Goal: Task Accomplishment & Management: Manage account settings

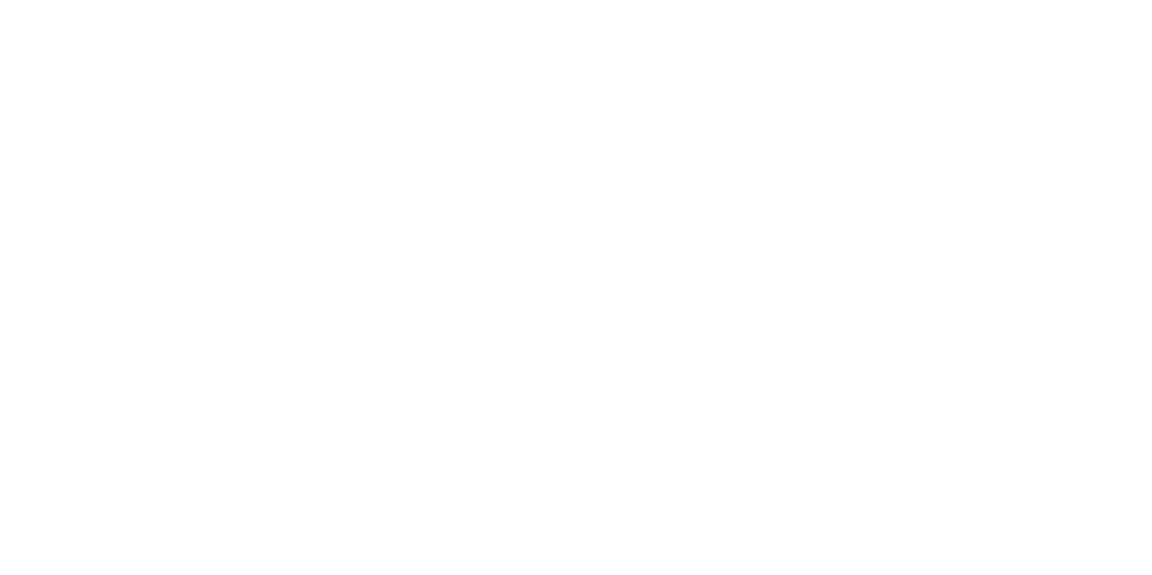
click at [278, 343] on body "We're offline! Leave a message" at bounding box center [576, 287] width 1152 height 575
click at [56, 153] on body "We're offline! Leave a message" at bounding box center [576, 287] width 1152 height 575
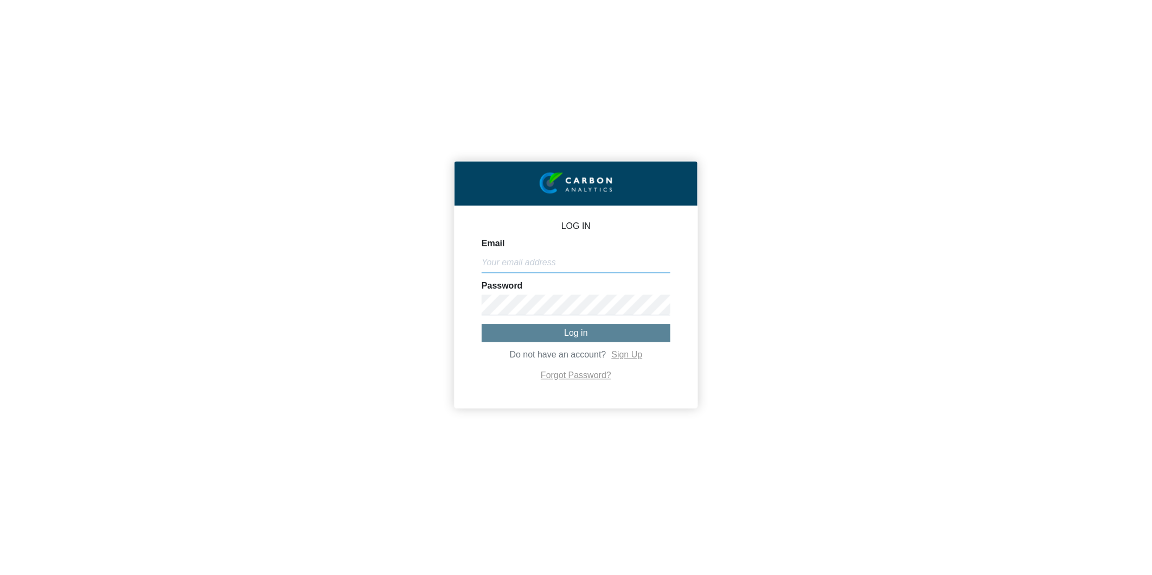
type input "[EMAIL_ADDRESS][DOMAIN_NAME]"
click at [568, 335] on span "Log in" at bounding box center [576, 332] width 24 height 9
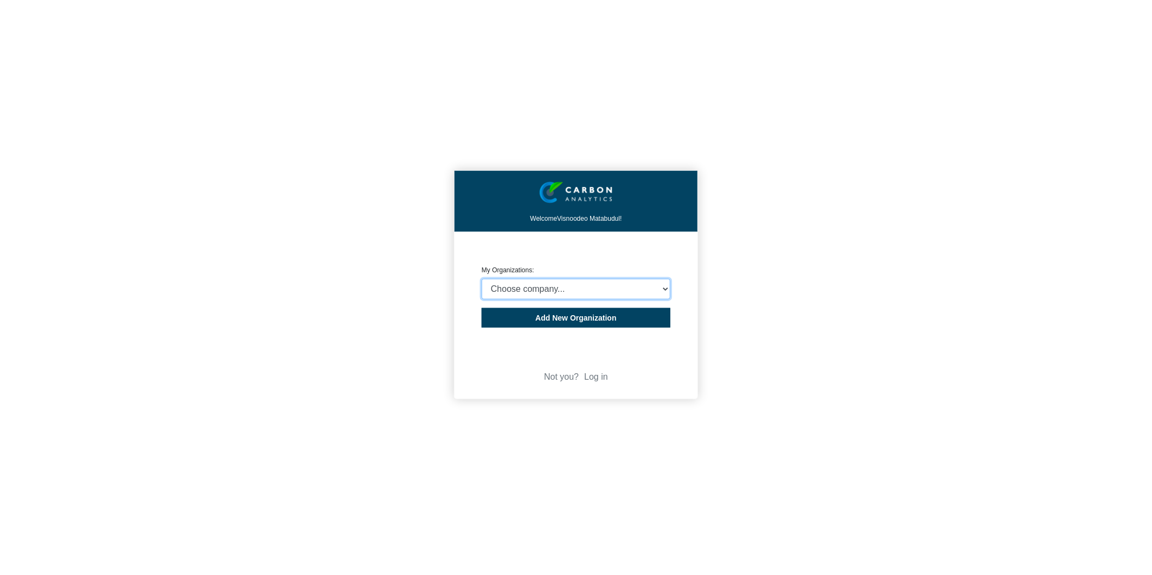
click at [631, 289] on select "Choose company... Rider [PERSON_NAME] (Indian Ocean) Ltd Rider [PERSON_NAME] ([…" at bounding box center [576, 289] width 189 height 21
select select "4407908"
click at [482, 279] on select "Choose company... Rider [PERSON_NAME] (Indian Ocean) Ltd Rider [PERSON_NAME] ([…" at bounding box center [576, 289] width 189 height 21
click at [622, 321] on button "Add New Organization" at bounding box center [576, 318] width 189 height 20
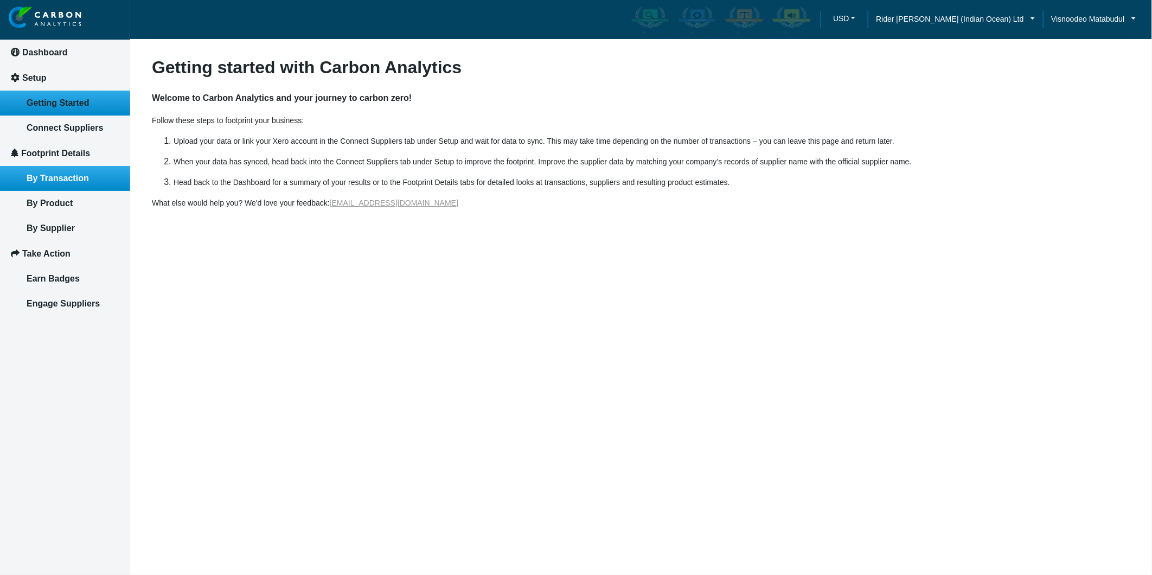
click at [52, 169] on link "By Transaction" at bounding box center [65, 178] width 130 height 25
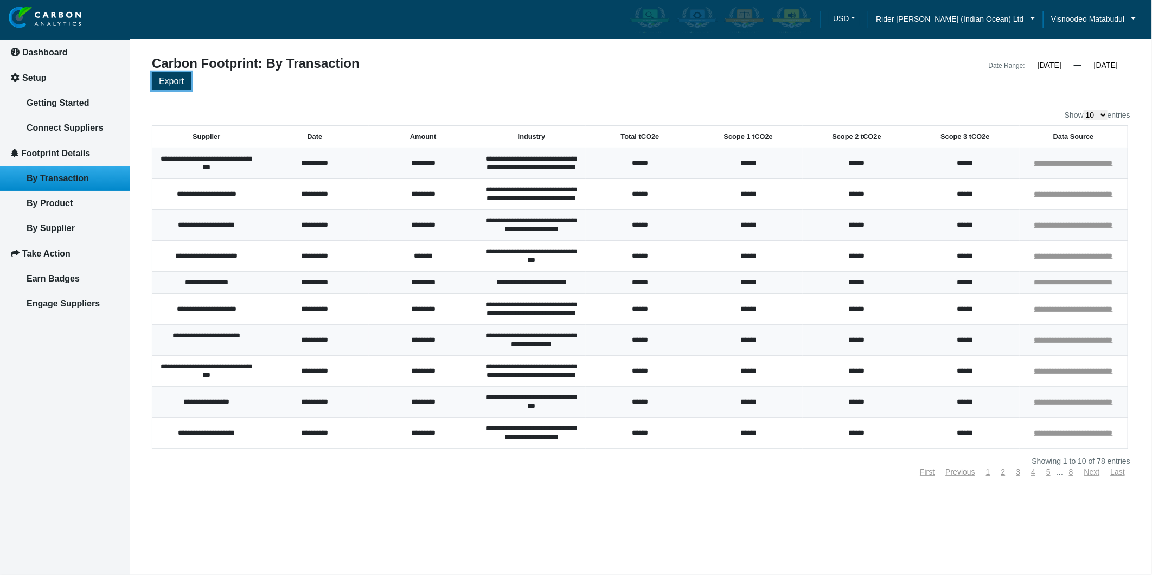
click at [179, 81] on span "Export" at bounding box center [171, 80] width 25 height 9
click at [1124, 85] on div "Export" at bounding box center [641, 82] width 978 height 21
click at [1017, 17] on span "Rider [PERSON_NAME] (Indian Ocean) Ltd" at bounding box center [950, 19] width 148 height 12
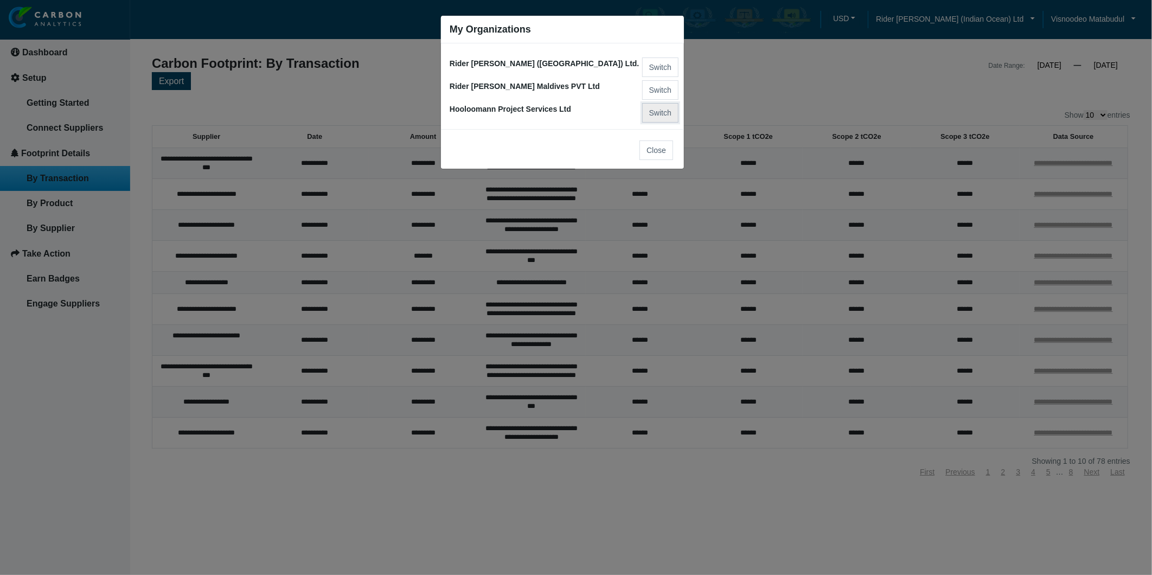
click at [659, 112] on button "Switch" at bounding box center [660, 113] width 36 height 20
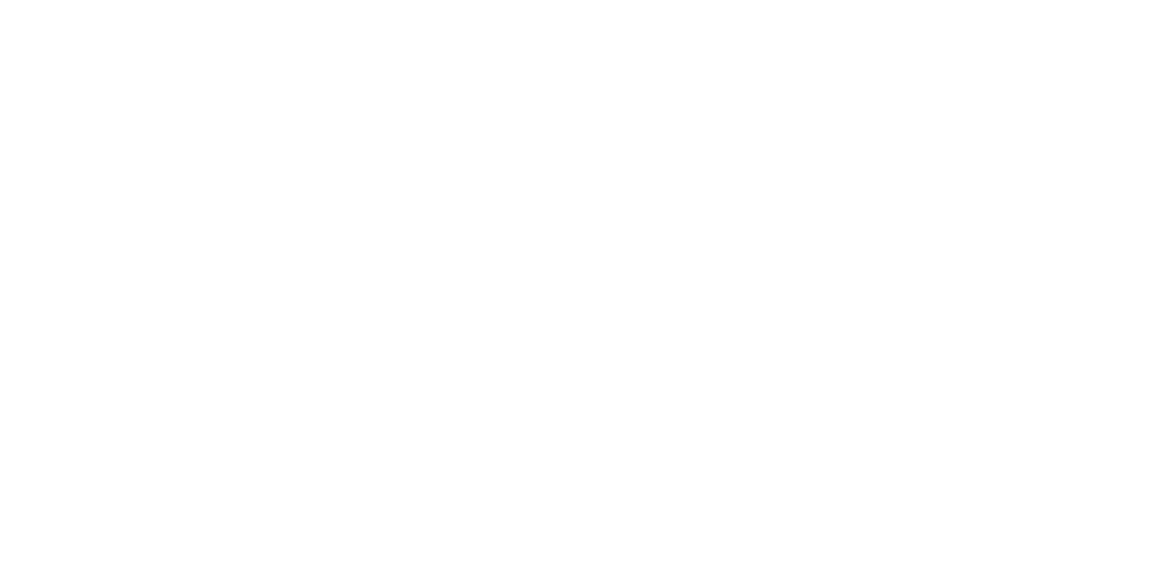
click at [649, 148] on body at bounding box center [576, 287] width 1152 height 575
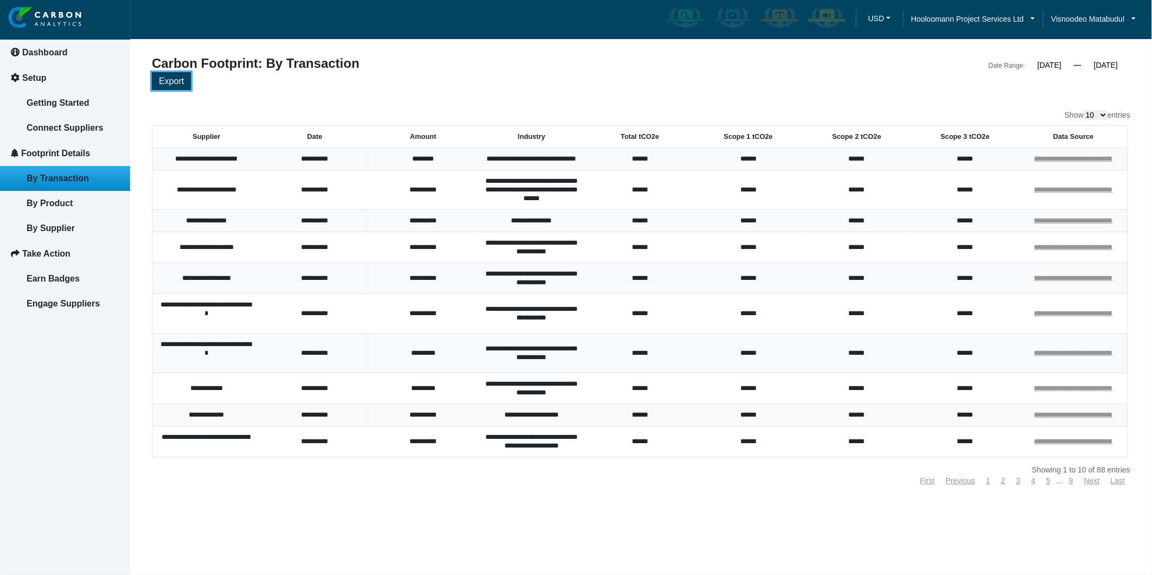
click at [170, 83] on span "Export" at bounding box center [171, 80] width 25 height 9
click at [26, 43] on link "Dashboard" at bounding box center [65, 52] width 130 height 25
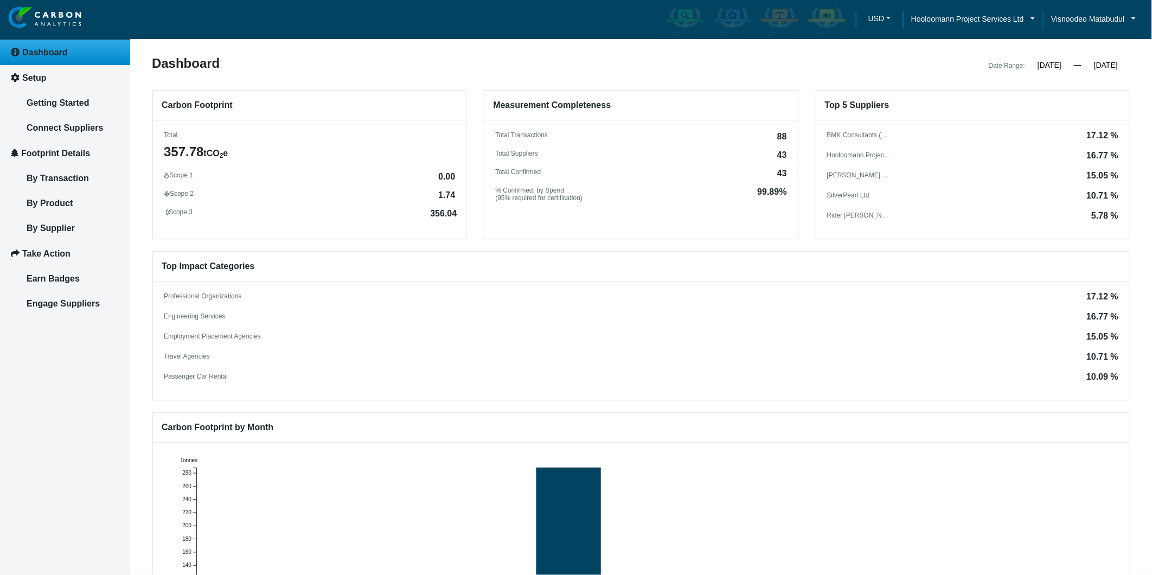
click at [998, 7] on li "Hooloomann Project Services Ltd" at bounding box center [973, 20] width 140 height 34
click at [998, 17] on span "Hooloomann Project Services Ltd" at bounding box center [967, 19] width 113 height 12
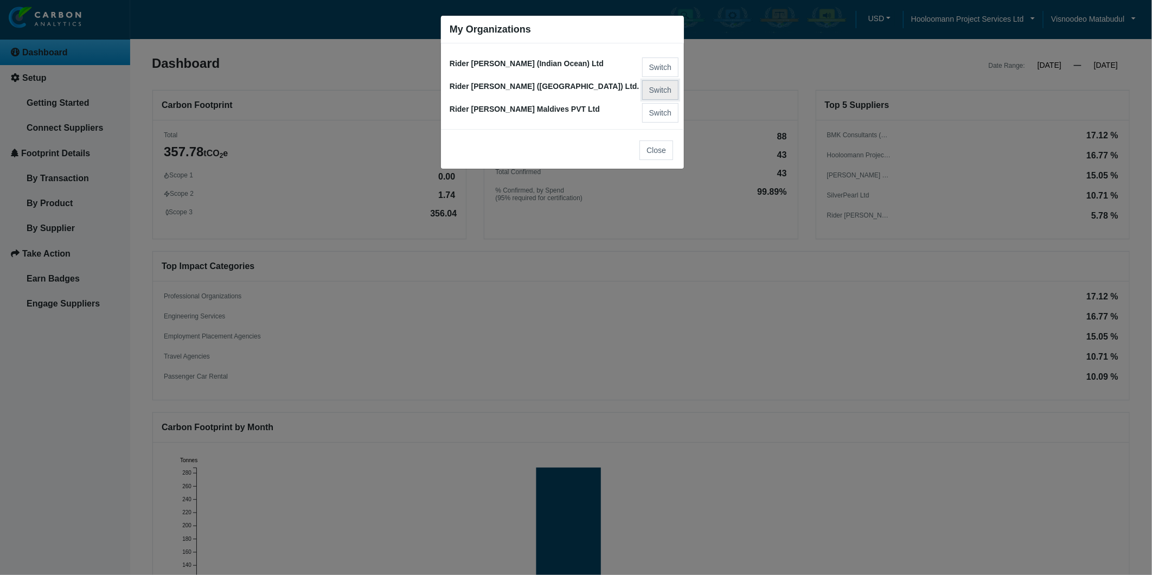
click at [656, 86] on button "Switch" at bounding box center [660, 90] width 36 height 20
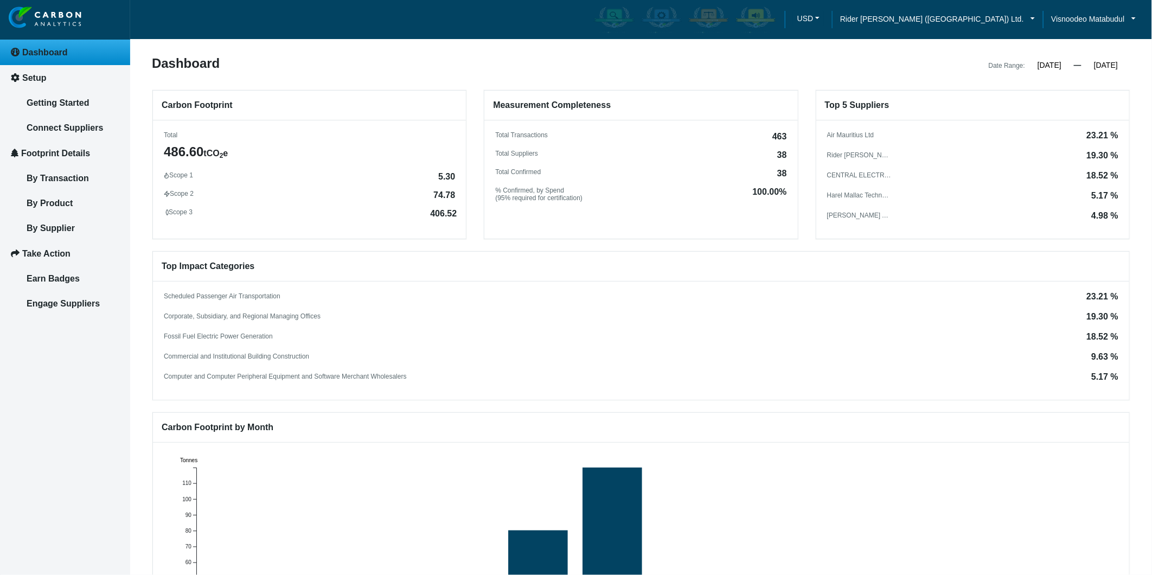
drag, startPoint x: 27, startPoint y: 605, endPoint x: 440, endPoint y: 329, distance: 496.5
click at [445, 335] on div "Fossil Fuel Electric Power Generation 18.52 %" at bounding box center [641, 336] width 955 height 9
